Goal: Task Accomplishment & Management: Manage account settings

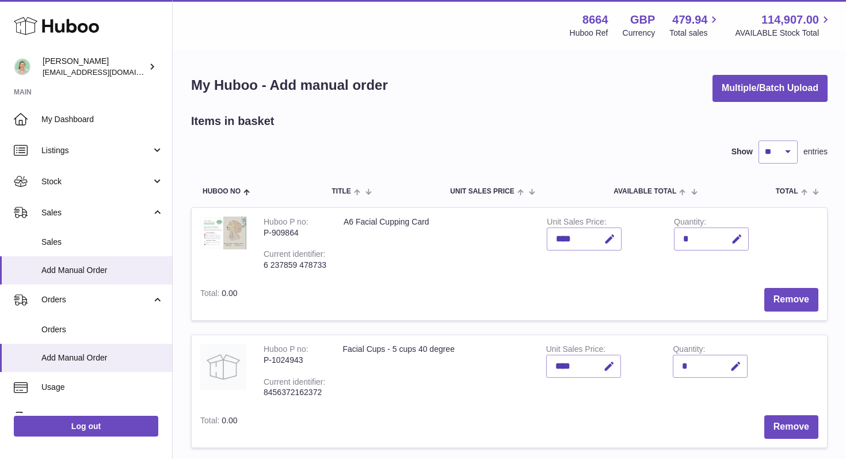
scroll to position [145, 0]
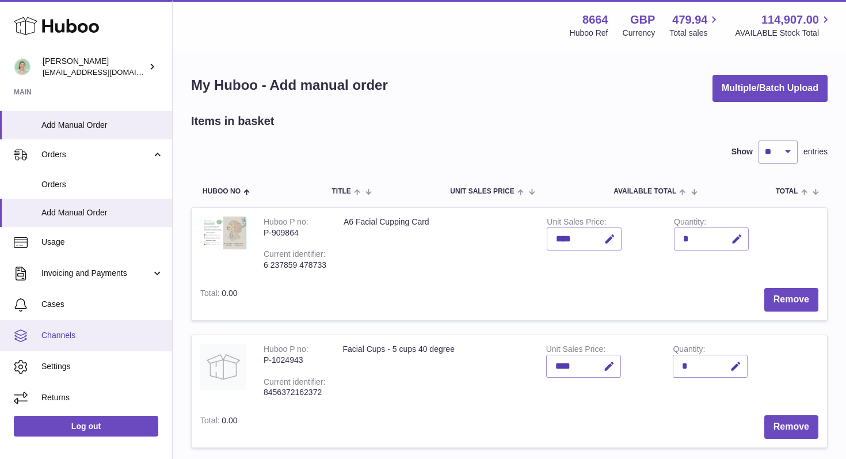
click at [63, 334] on span "Channels" at bounding box center [102, 335] width 122 height 11
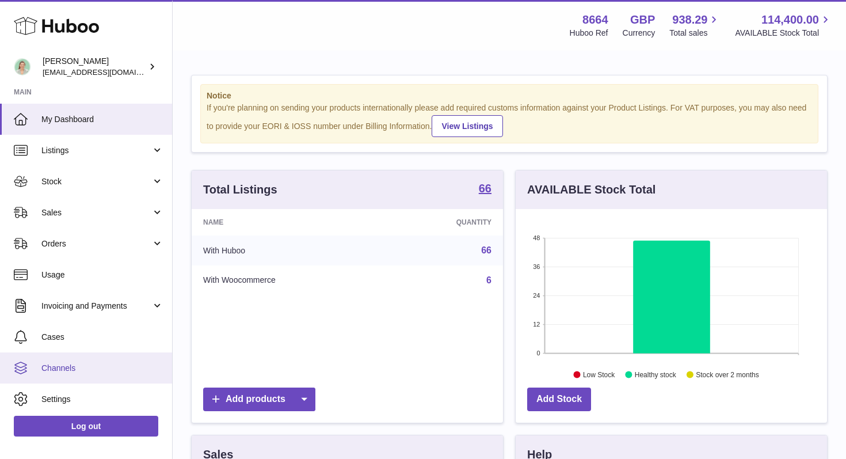
scroll to position [17, 0]
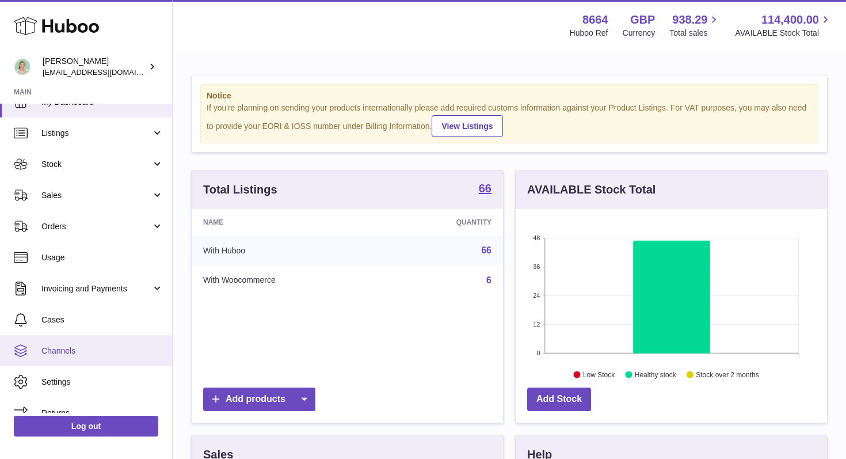
click at [71, 354] on span "Channels" at bounding box center [102, 350] width 122 height 11
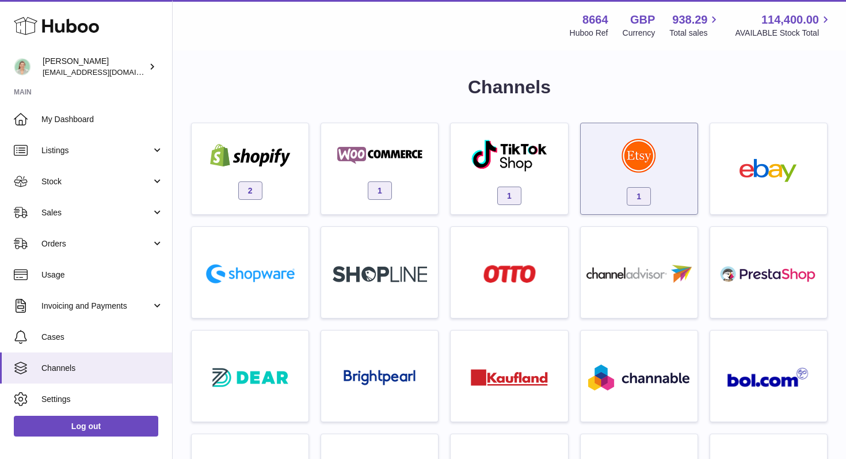
click at [640, 160] on img at bounding box center [638, 155] width 35 height 35
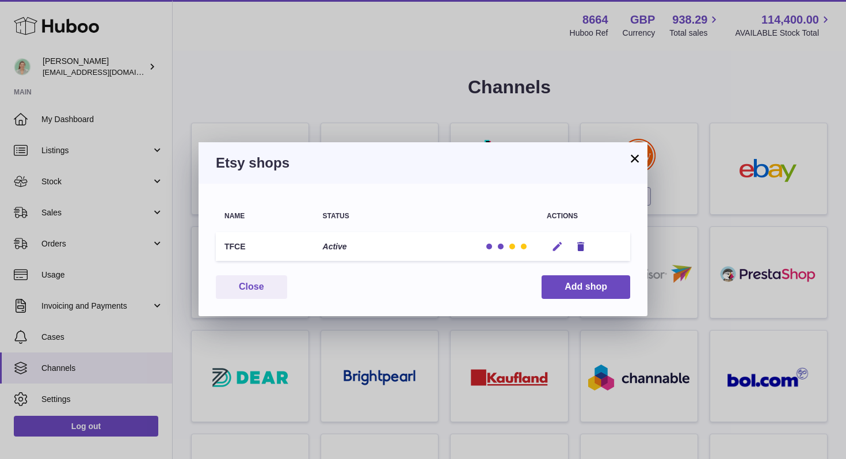
click at [559, 244] on icon "button" at bounding box center [557, 246] width 12 height 12
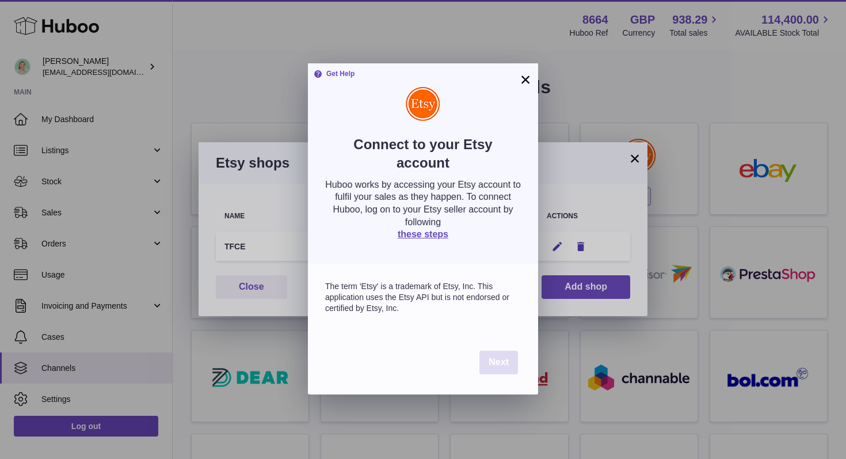
click at [501, 360] on span "Next" at bounding box center [498, 362] width 20 height 10
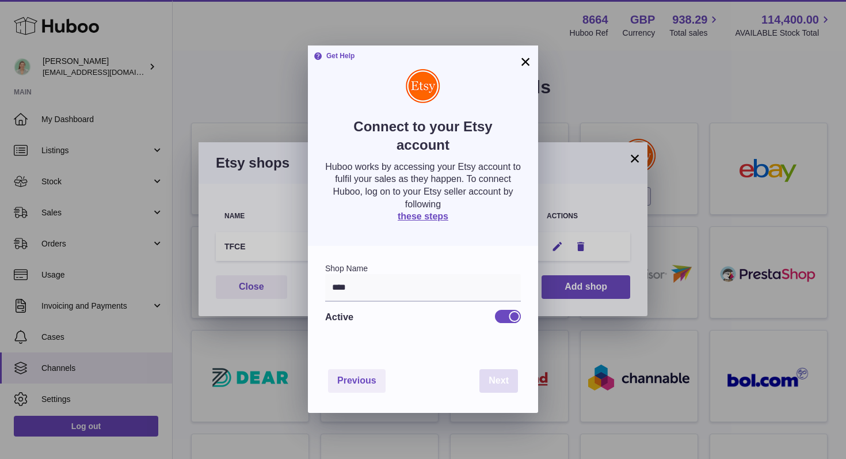
click at [496, 381] on span "Next" at bounding box center [498, 380] width 20 height 10
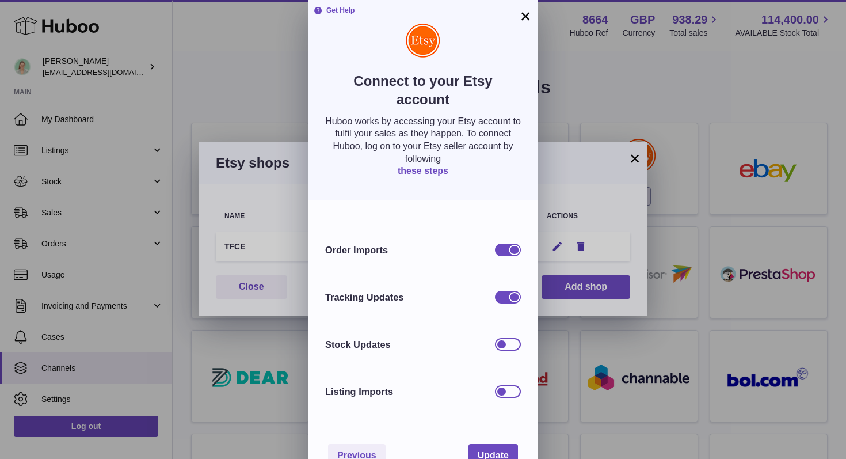
scroll to position [30, 0]
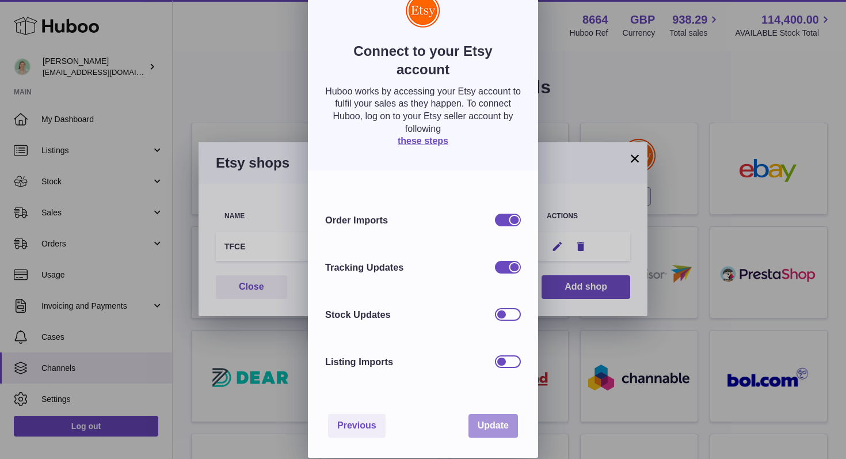
click at [491, 423] on span "Update" at bounding box center [493, 425] width 31 height 10
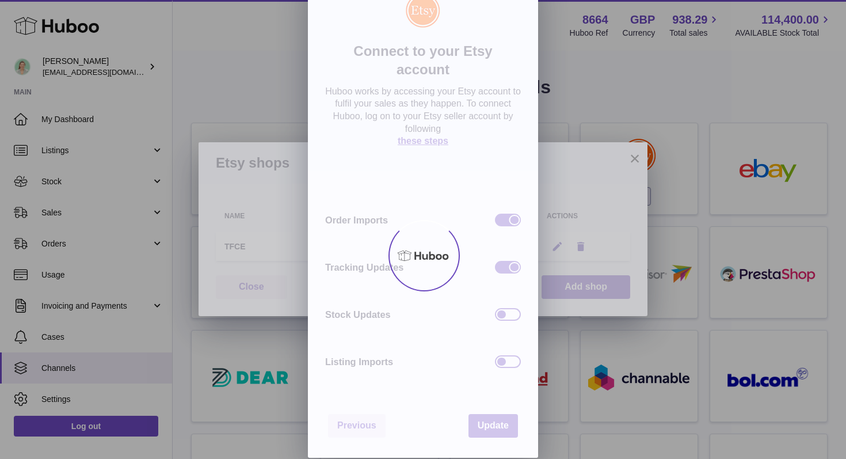
scroll to position [0, 0]
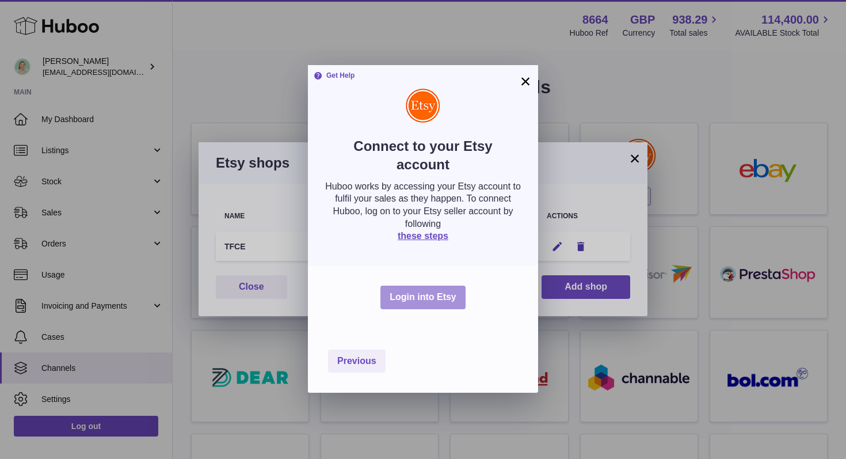
click at [427, 301] on button "Login into Etsy" at bounding box center [422, 297] width 85 height 24
